Goal: Transaction & Acquisition: Purchase product/service

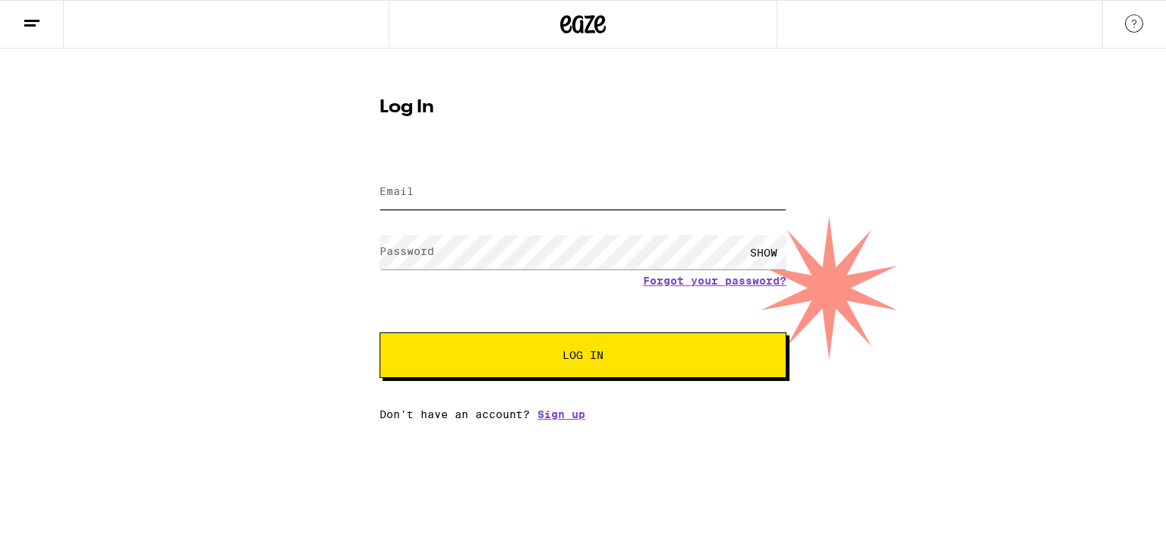
drag, startPoint x: 0, startPoint y: 0, endPoint x: 595, endPoint y: 196, distance: 626.7
click at [595, 196] on input "Email" at bounding box center [583, 192] width 407 height 34
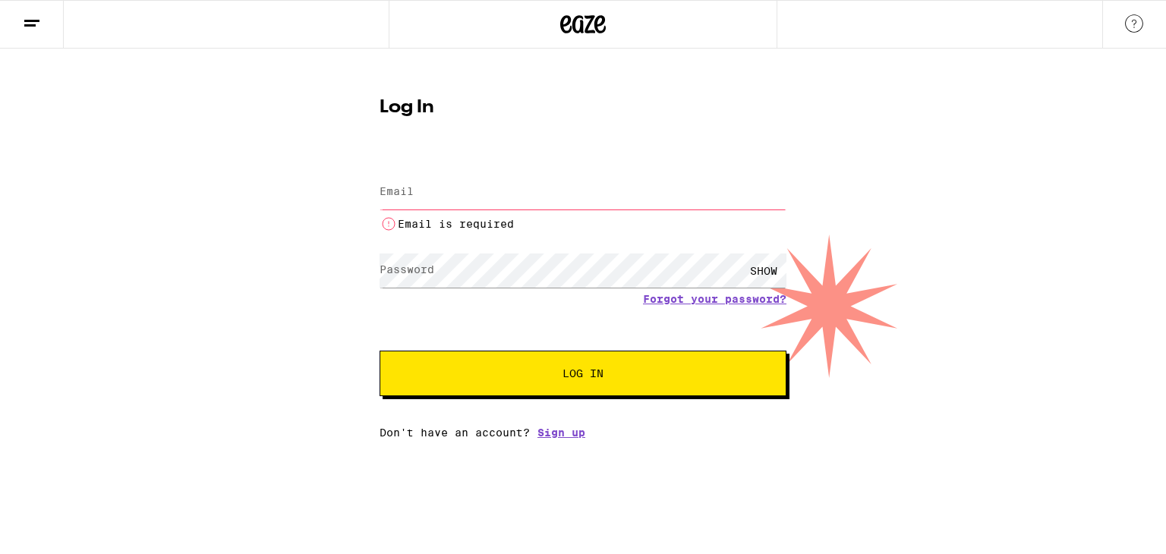
type input "[EMAIL_ADDRESS][DOMAIN_NAME]"
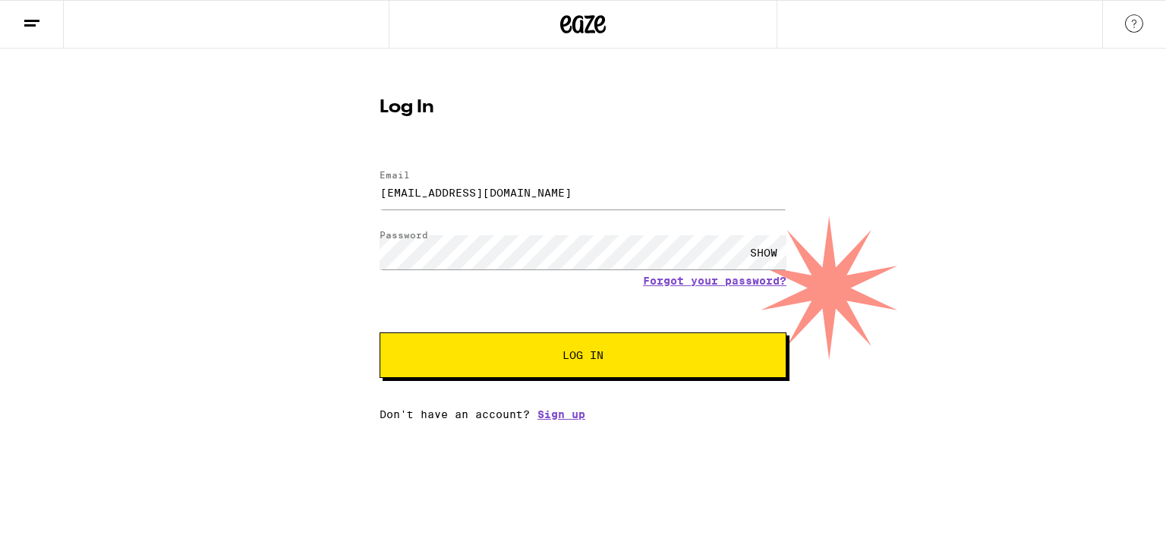
click at [585, 346] on button "Log In" at bounding box center [583, 356] width 407 height 46
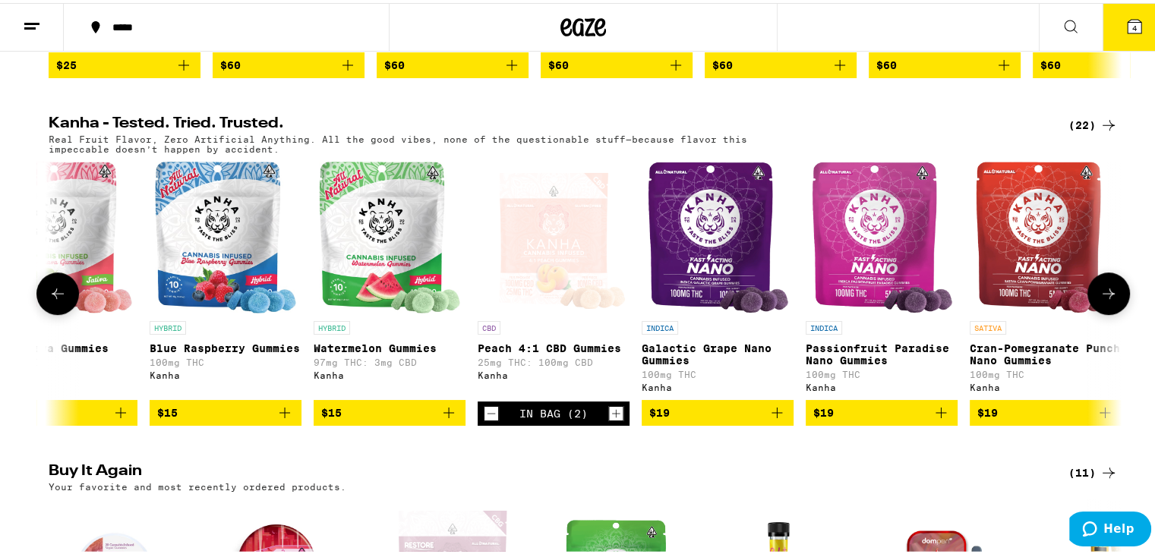
scroll to position [0, 1704]
click at [484, 420] on icon "Decrement" at bounding box center [491, 411] width 14 height 18
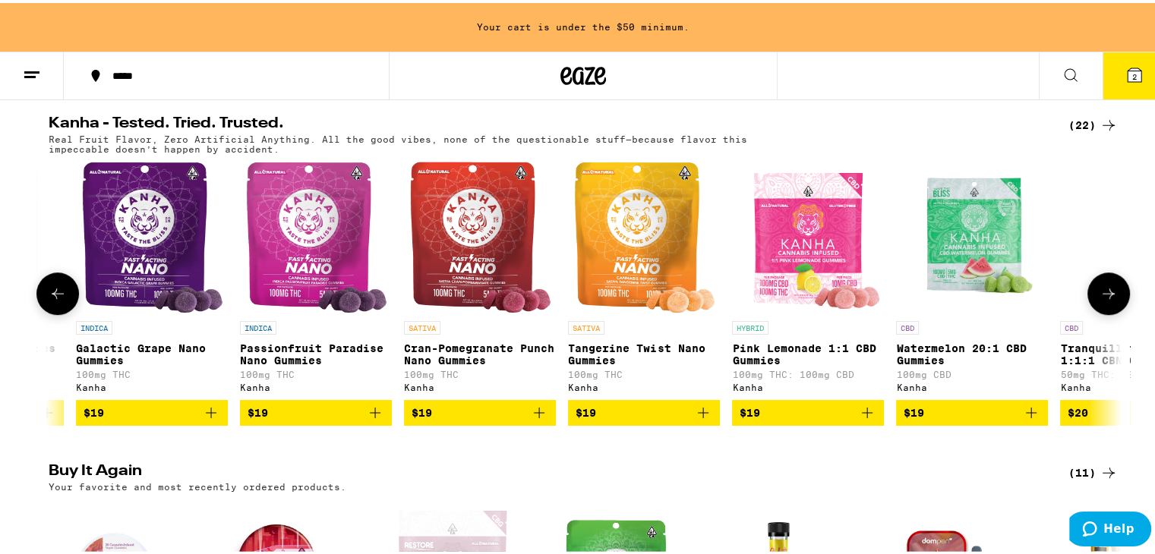
scroll to position [0, 2539]
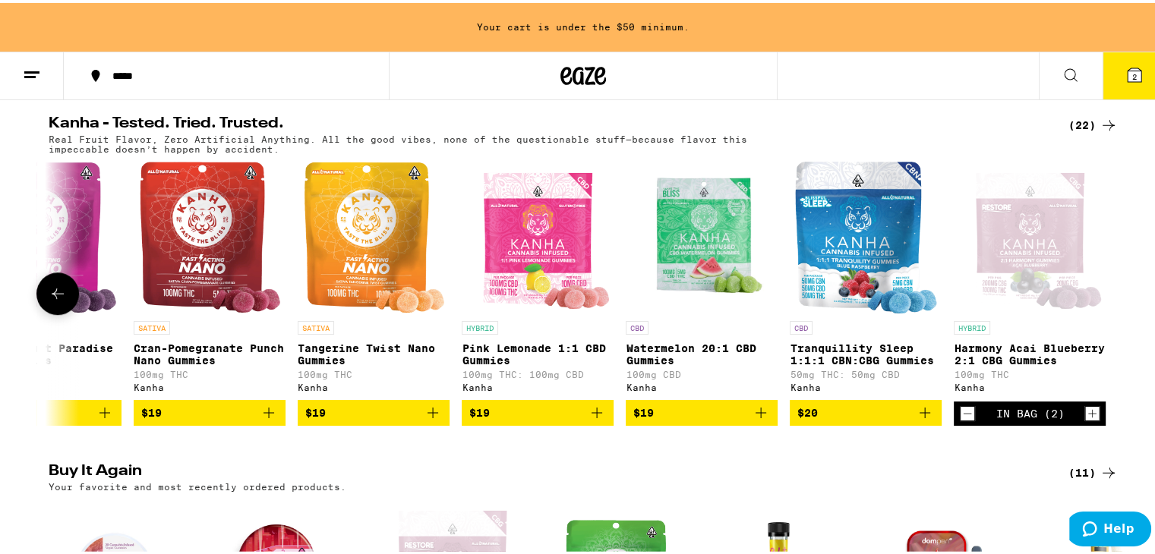
click at [960, 420] on icon "Decrement" at bounding box center [967, 411] width 14 height 18
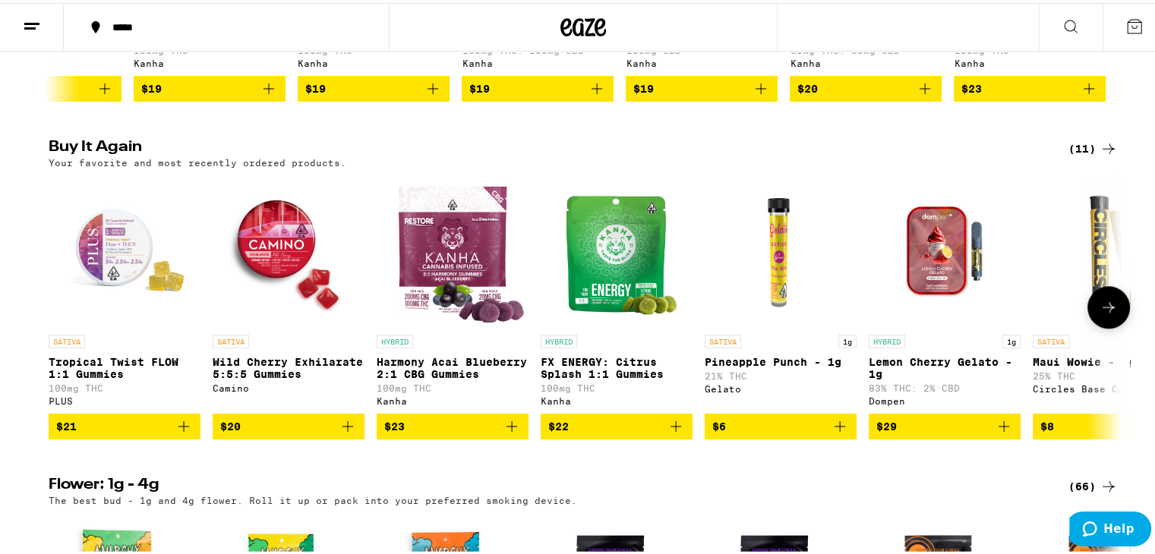
scroll to position [1215, 0]
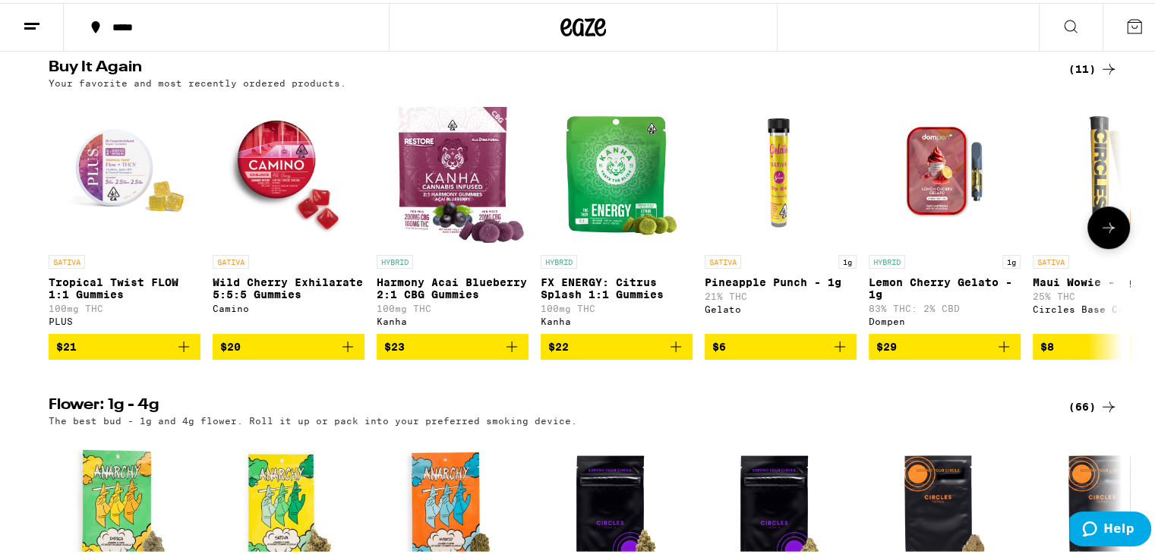
click at [435, 298] on p "Harmony Acai Blueberry 2:1 CBG Gummies" at bounding box center [453, 285] width 152 height 24
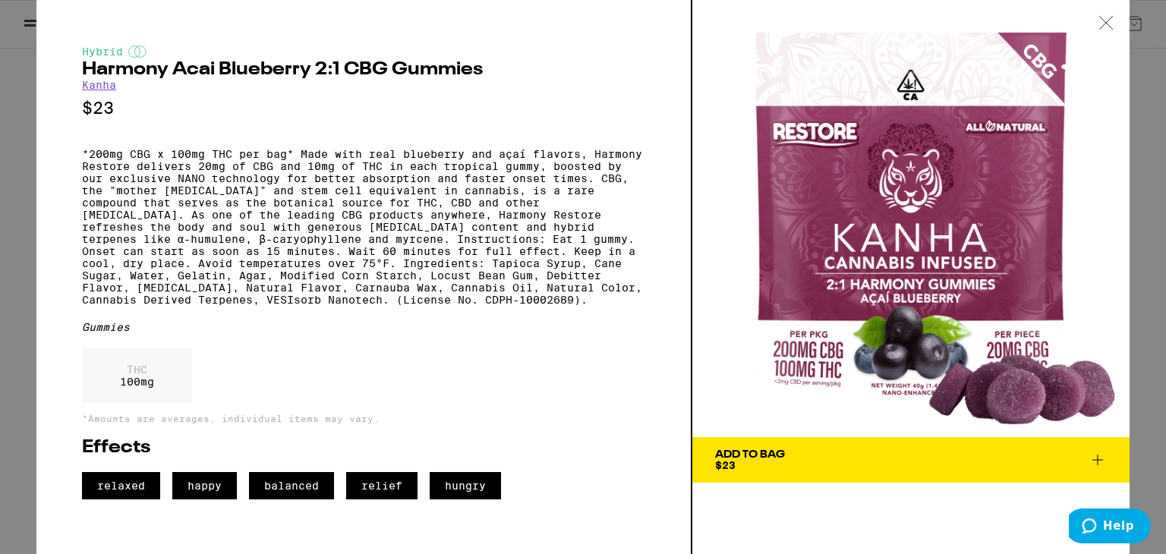
click at [1102, 30] on div at bounding box center [1106, 24] width 47 height 48
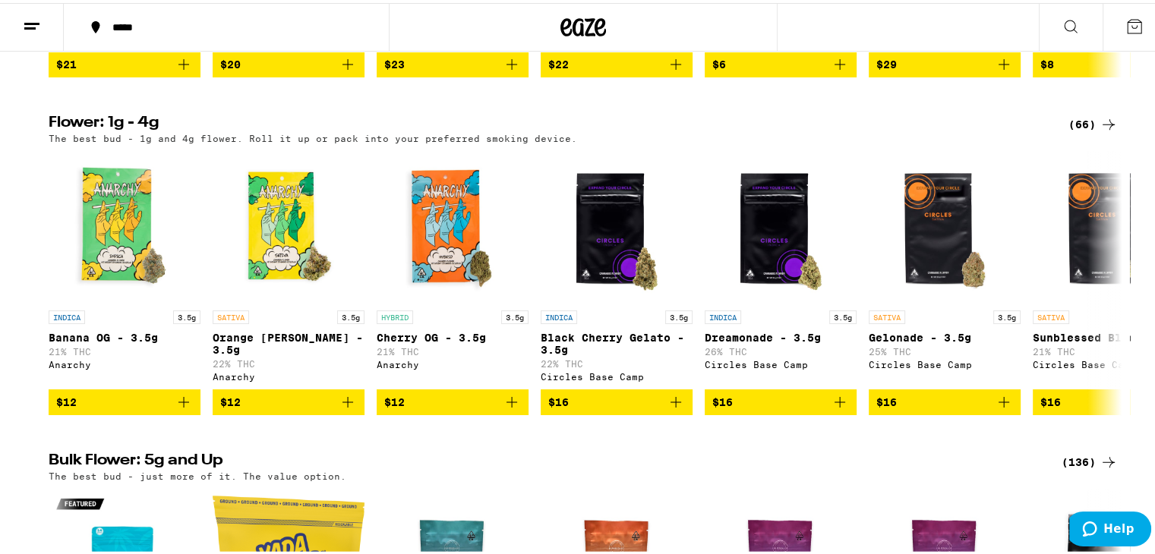
scroll to position [1388, 0]
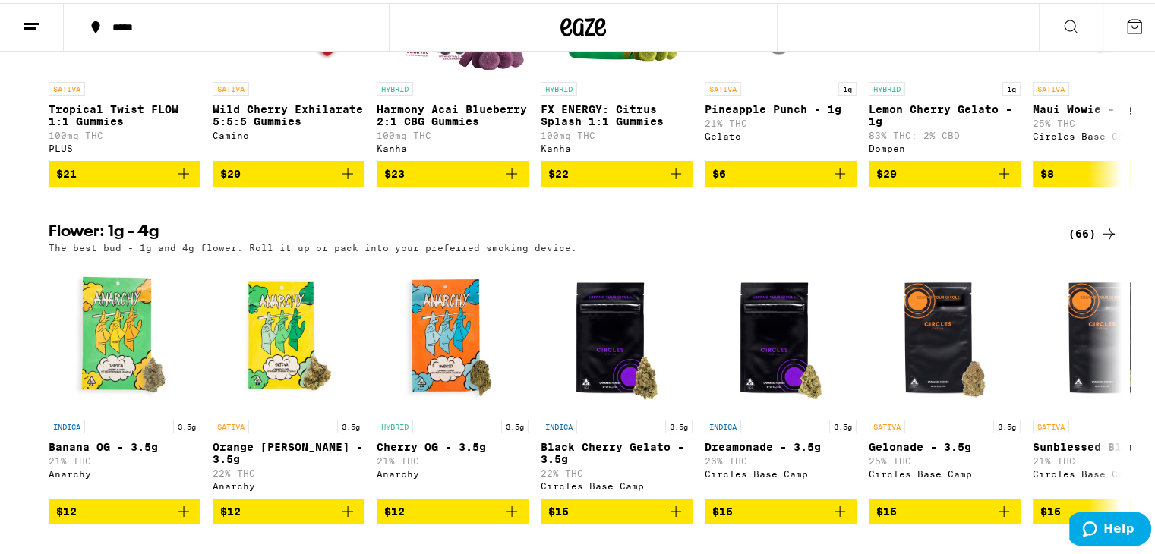
click at [1055, 38] on button at bounding box center [1071, 25] width 64 height 48
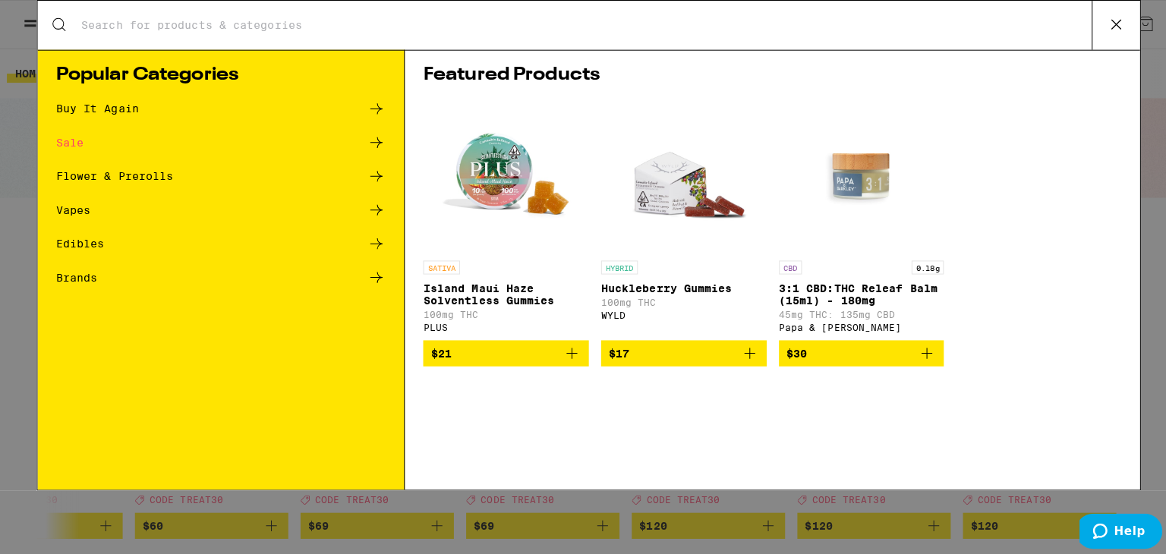
scroll to position [0, 0]
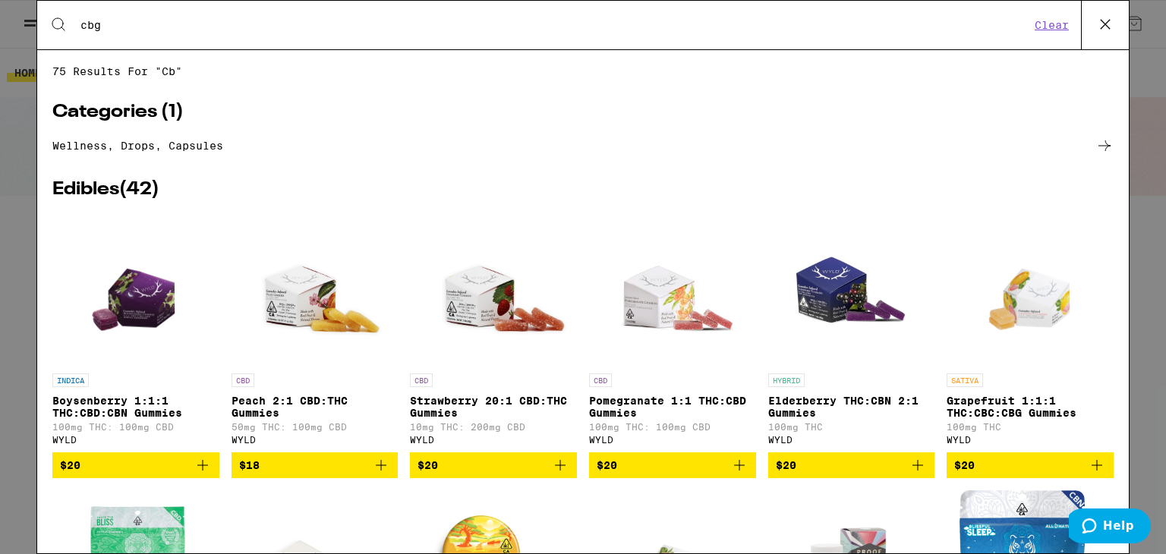
type input "cbg"
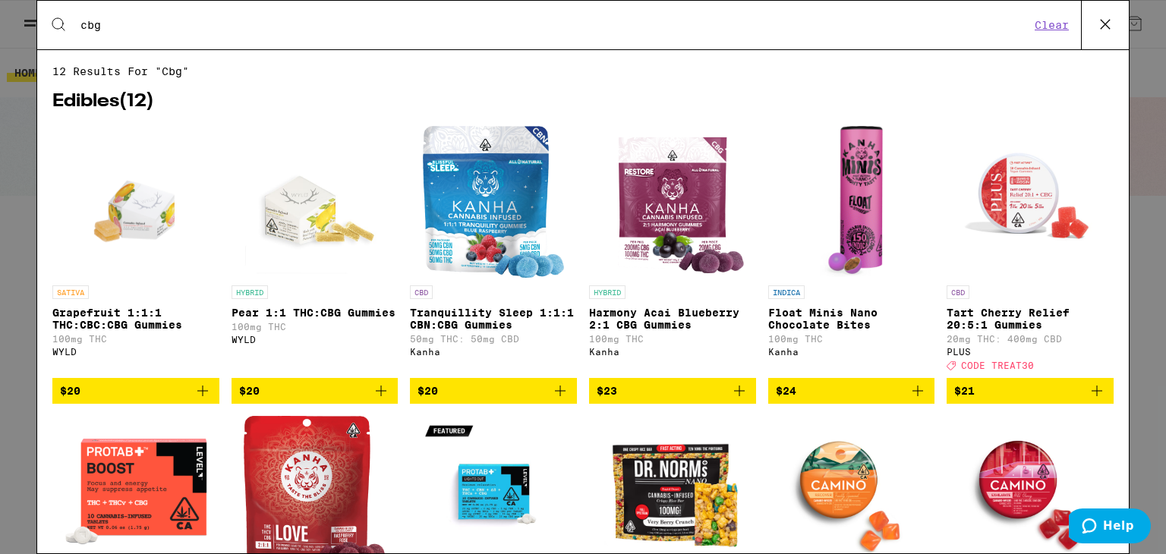
scroll to position [178, 0]
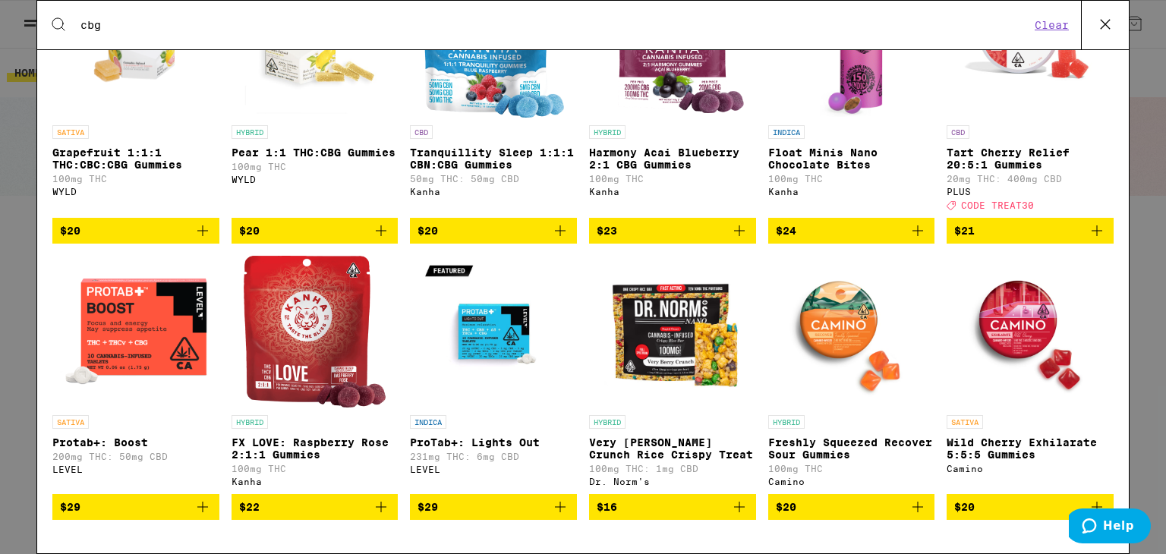
click at [131, 293] on img "Open page for Protab+: Boost from LEVEL" at bounding box center [136, 332] width 152 height 152
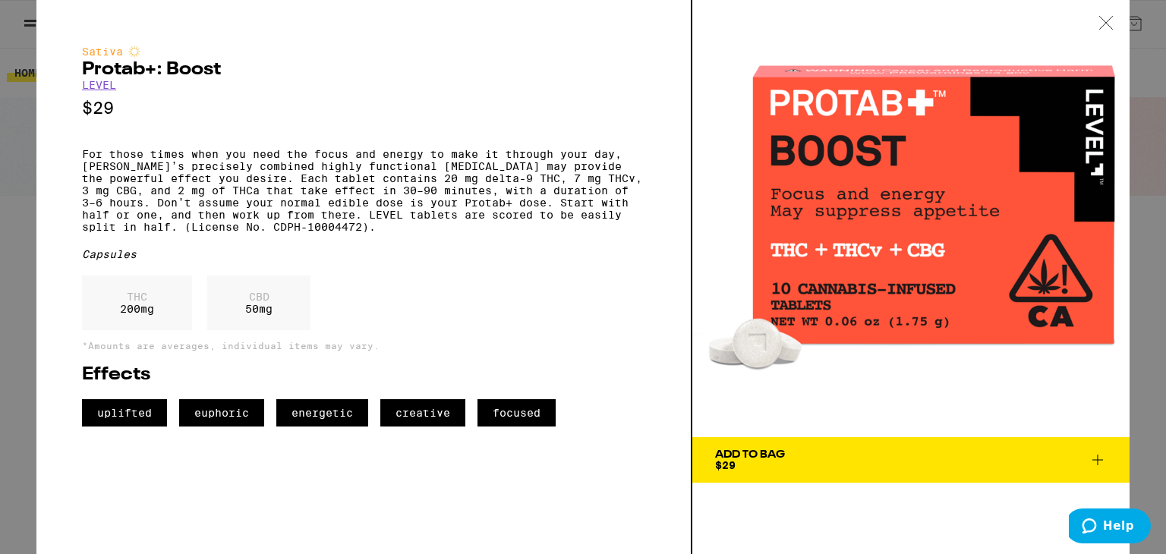
click at [1112, 27] on icon at bounding box center [1106, 23] width 15 height 14
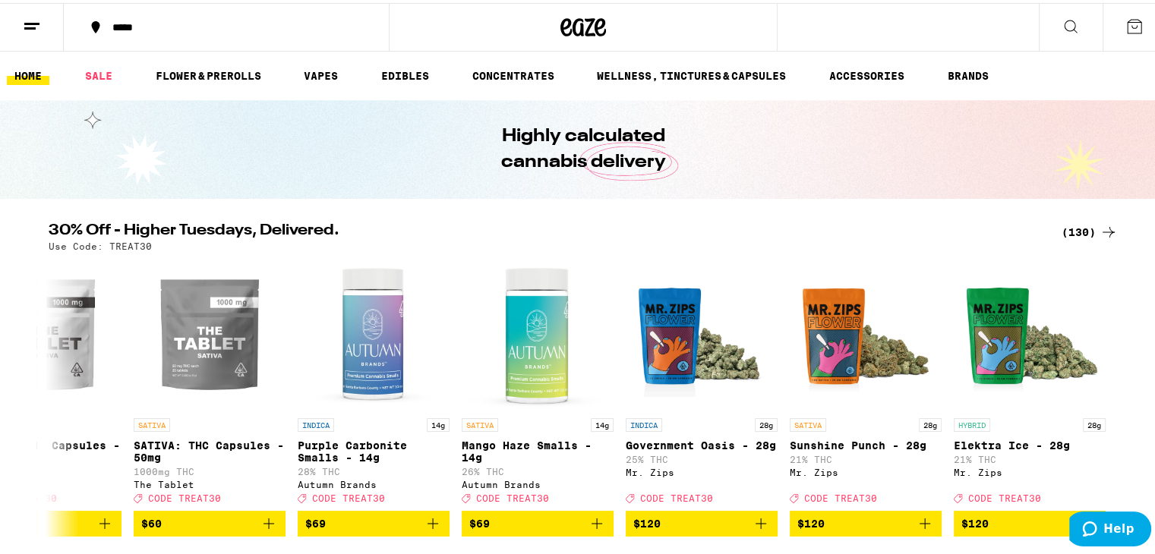
click at [1048, 27] on button at bounding box center [1071, 25] width 64 height 48
